Goal: Task Accomplishment & Management: Use online tool/utility

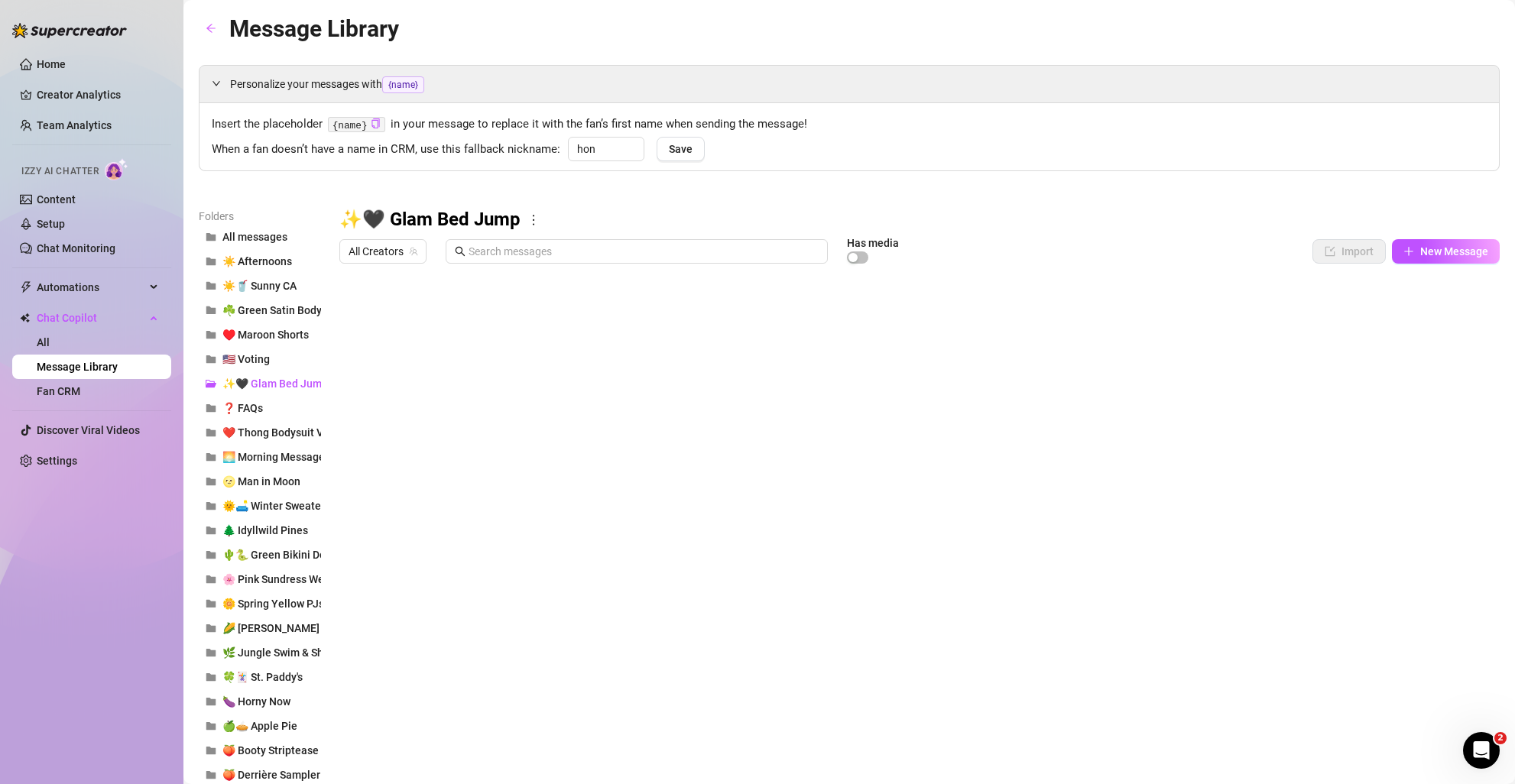
scroll to position [13, 0]
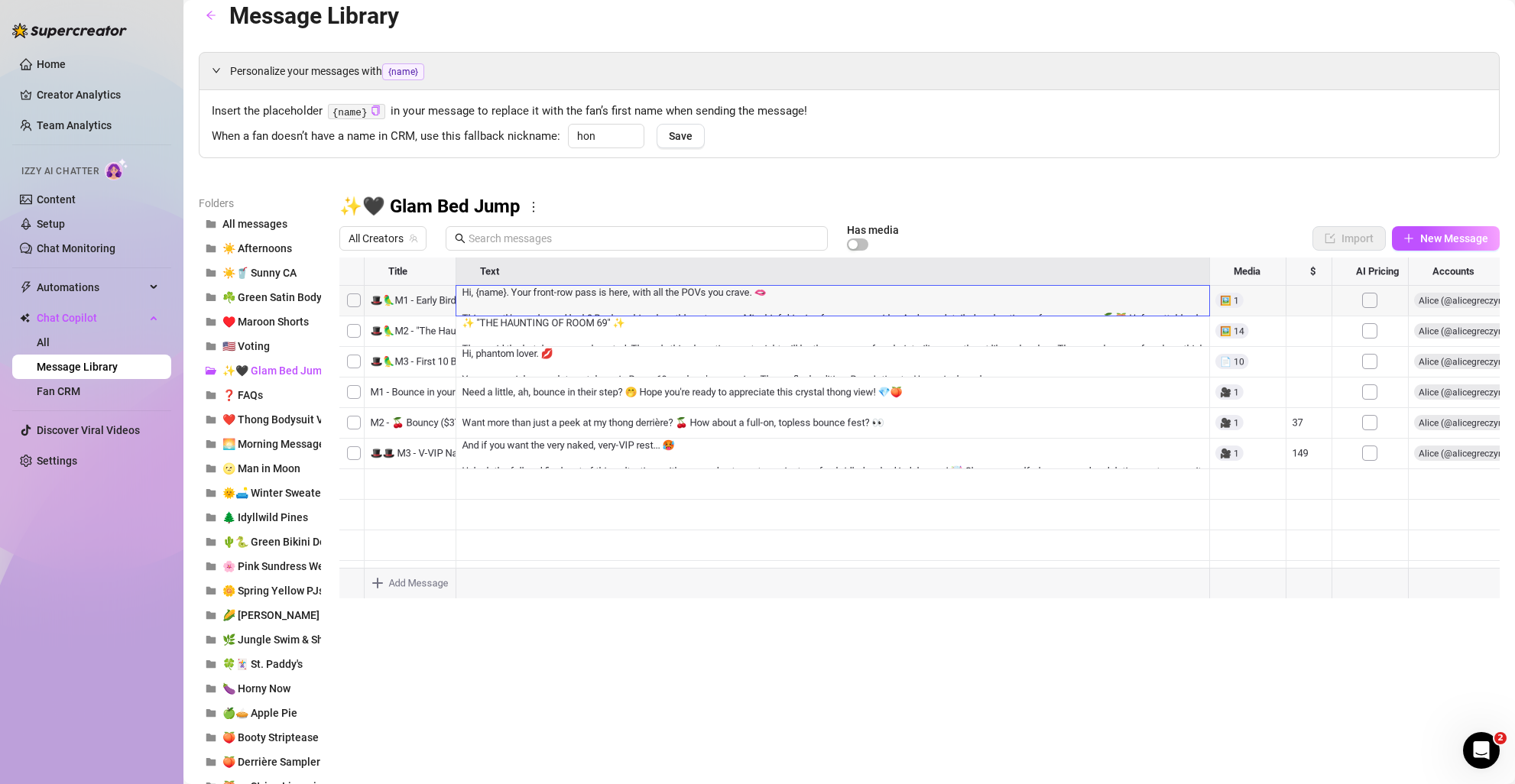
click at [533, 295] on div at bounding box center [919, 427] width 1161 height 341
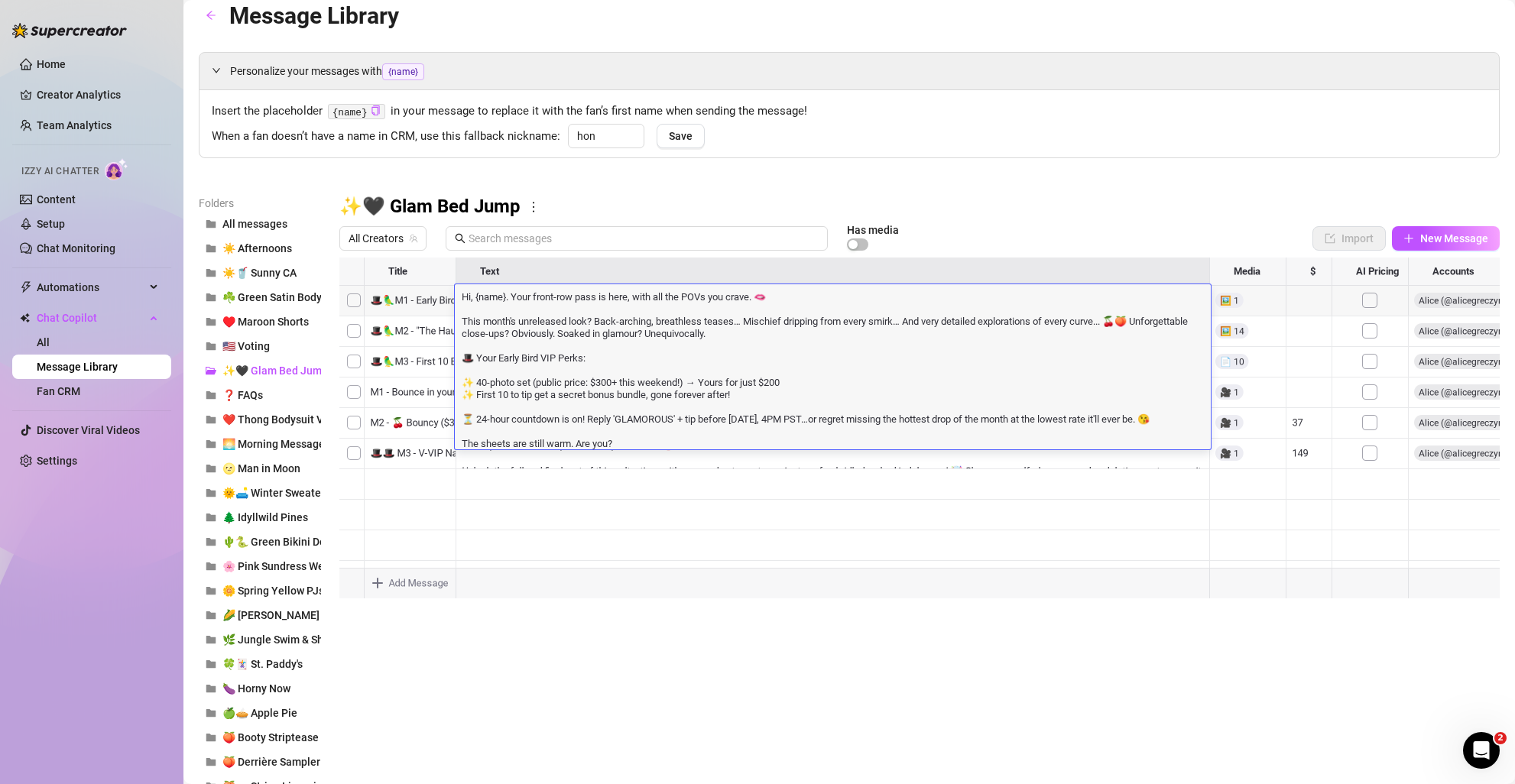
click at [665, 379] on textarea "Hi, {name}. Your front-row pass is here, with all the POVs you crave. 🫦 This mo…" at bounding box center [833, 369] width 757 height 161
click at [678, 587] on body "Home Creator Analytics Team Analytics Izzy AI Chatter Content Setup Chat Monito…" at bounding box center [758, 392] width 1515 height 784
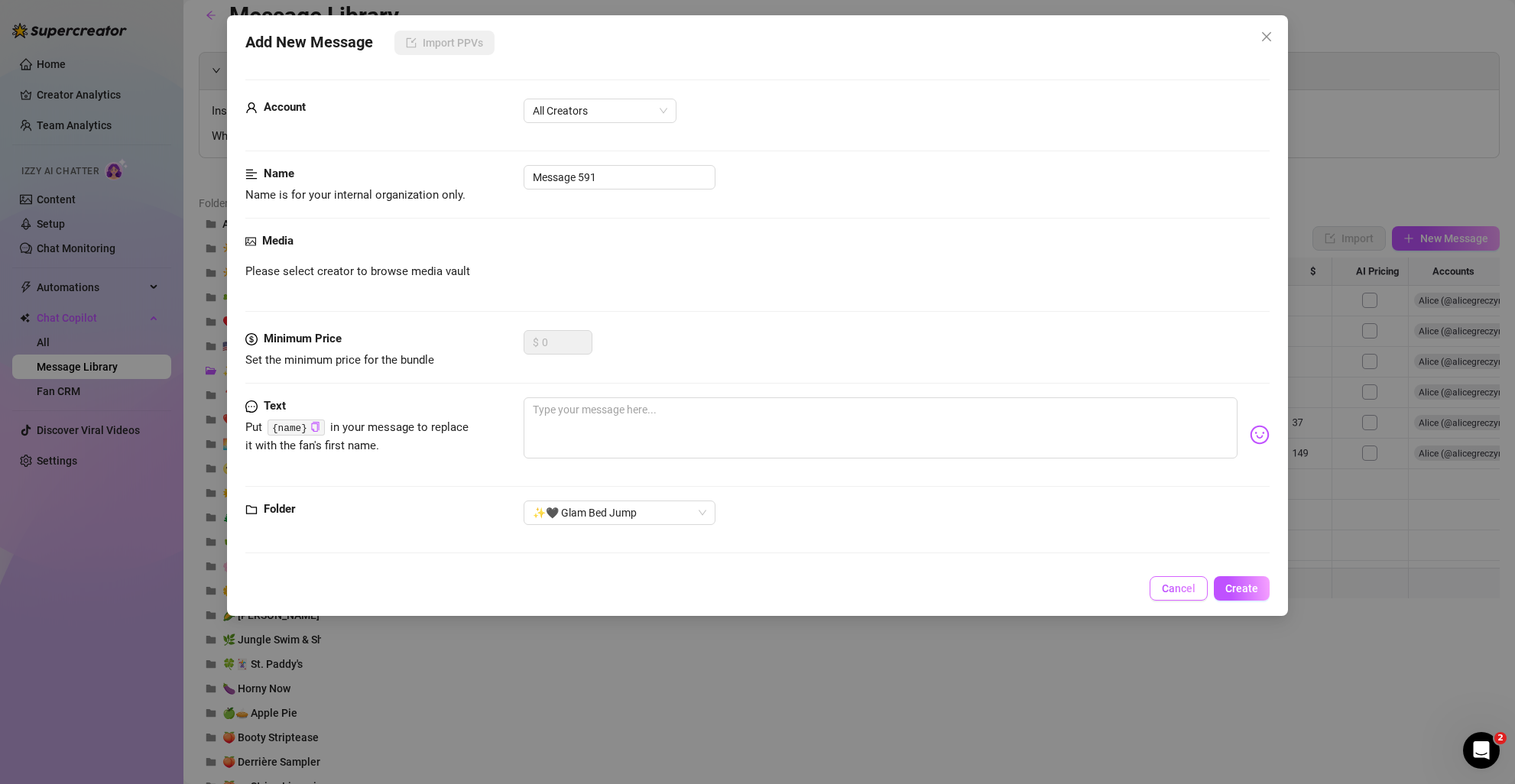
click at [1181, 590] on span "Cancel" at bounding box center [1179, 588] width 33 height 12
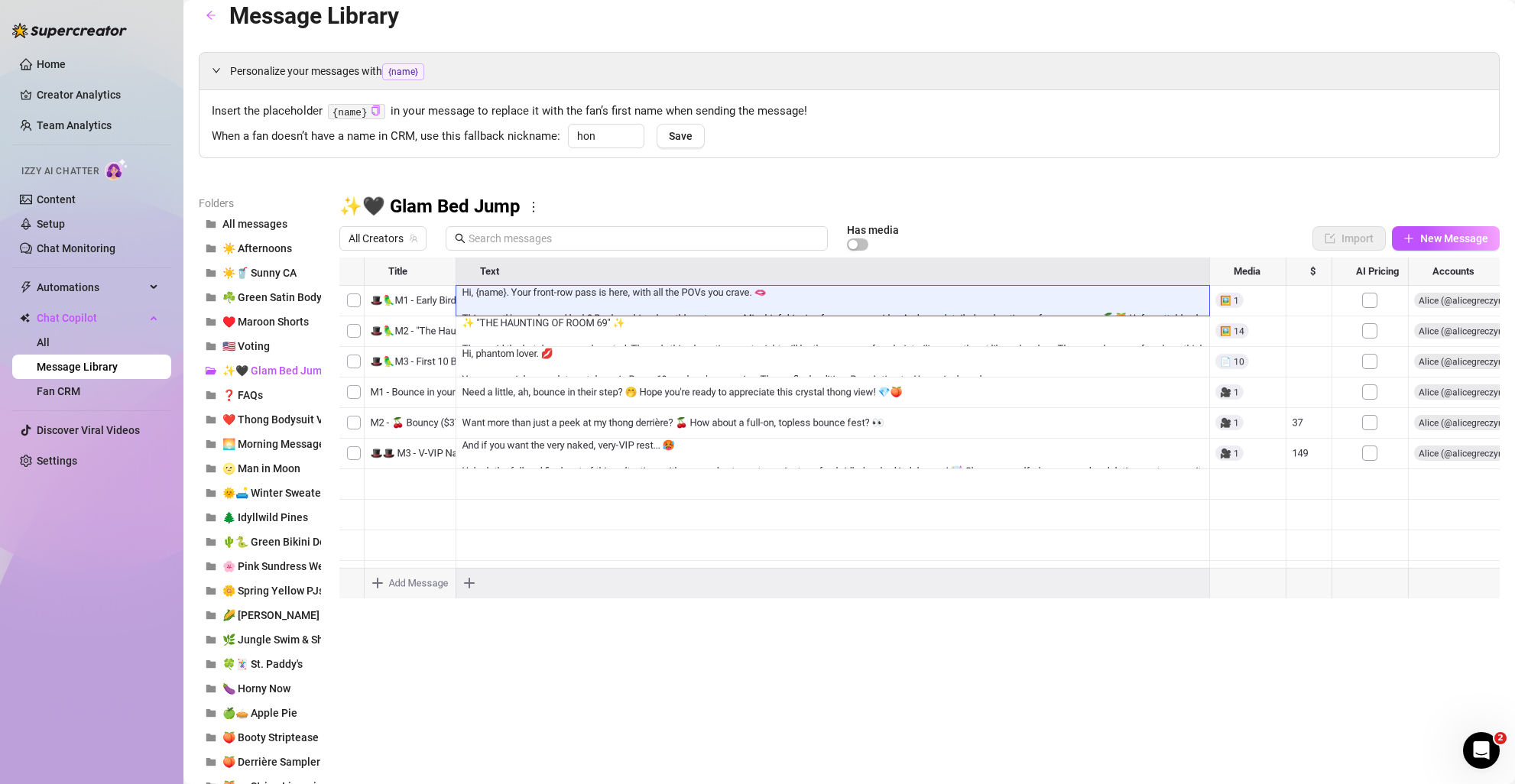
click at [614, 325] on div at bounding box center [919, 427] width 1161 height 341
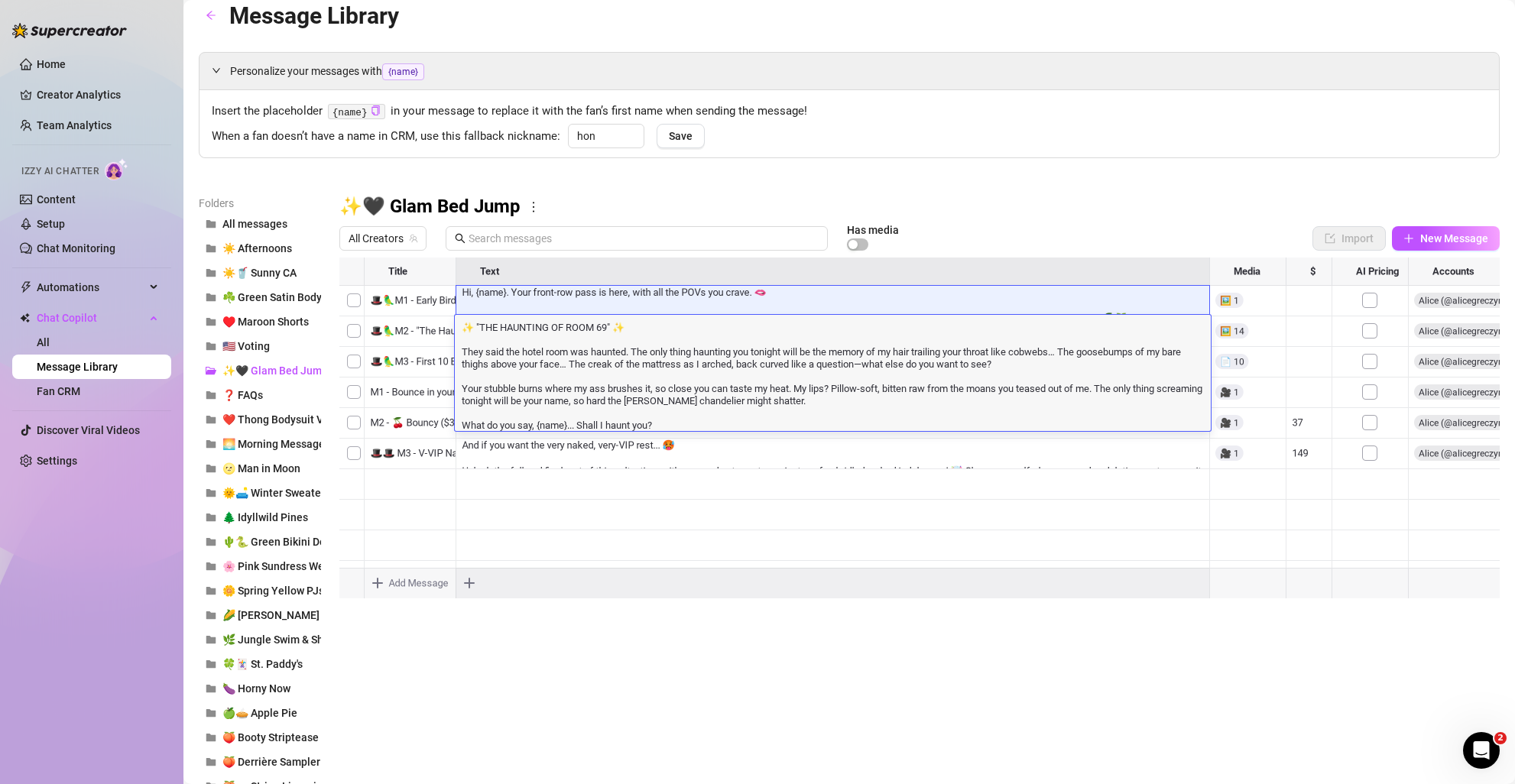
click at [614, 325] on textarea "✨ "THE HAUNTING OF ROOM 69" ✨ They said the hotel room was haunted. The only th…" at bounding box center [833, 375] width 757 height 111
